Goal: Information Seeking & Learning: Learn about a topic

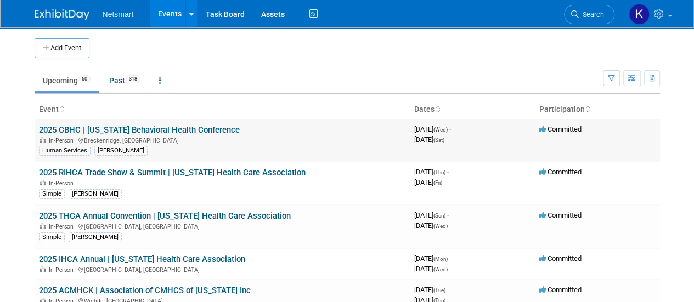
scroll to position [134, 0]
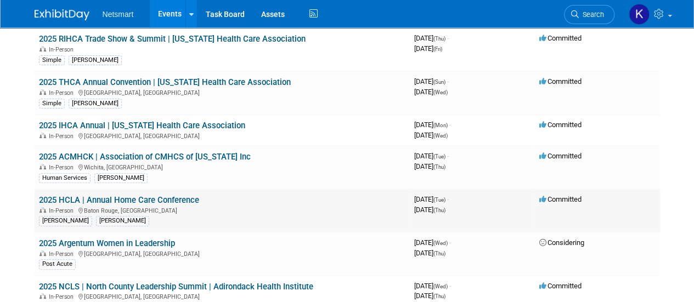
click at [118, 195] on link "2025 HCLA | Annual Home Care Conference" at bounding box center [119, 200] width 160 height 10
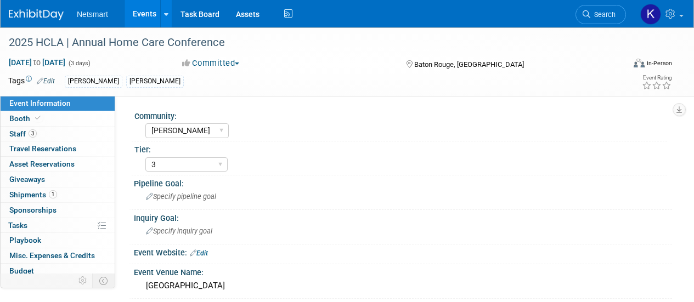
select select "[PERSON_NAME]"
select select "3"
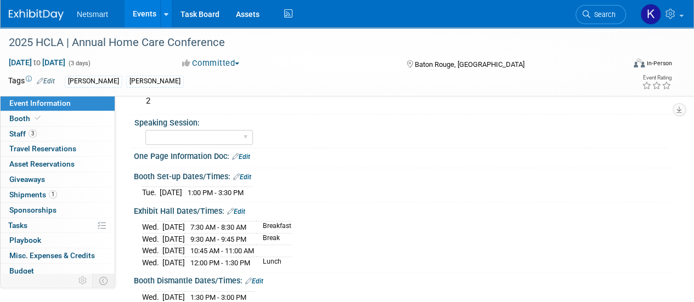
scroll to position [297, 0]
click at [587, 13] on icon at bounding box center [586, 14] width 8 height 8
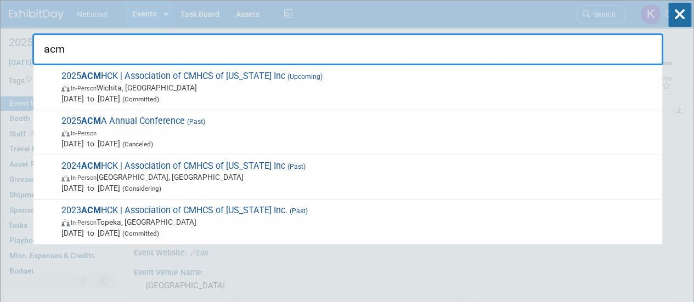
type input "acm"
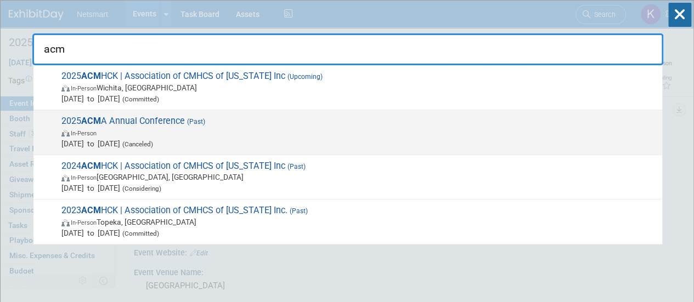
click at [139, 140] on span "Apr 3, 2025 to Apr 6, 2025 (Canceled)" at bounding box center [358, 143] width 595 height 11
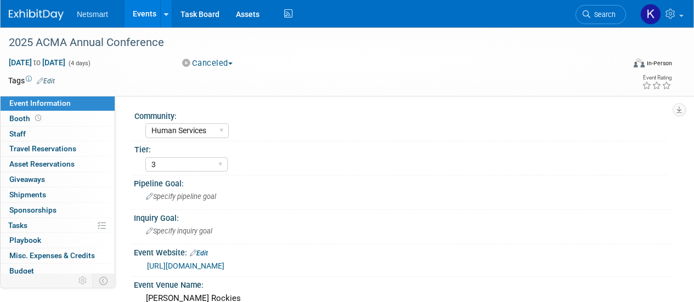
select select "Human Services"
select select "3"
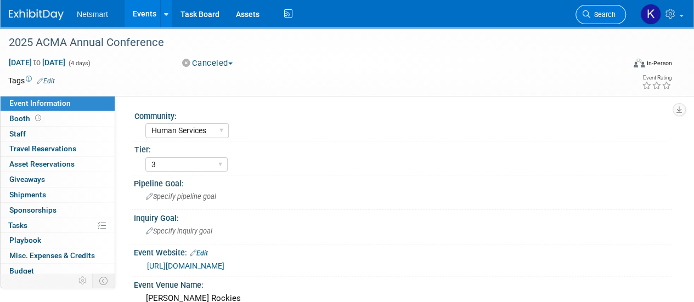
click at [608, 16] on span "Search" at bounding box center [602, 14] width 25 height 8
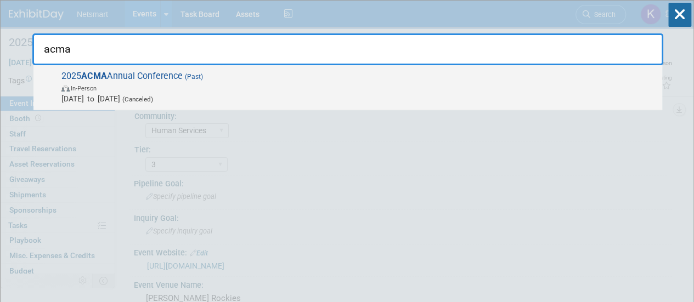
type input "acma"
click at [174, 83] on span "In-Person" at bounding box center [358, 87] width 595 height 11
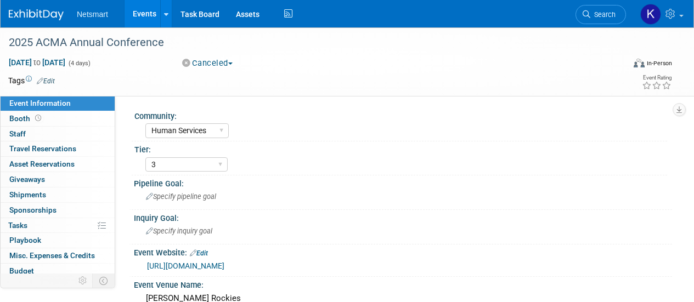
select select "Human Services"
select select "3"
